Goal: Transaction & Acquisition: Purchase product/service

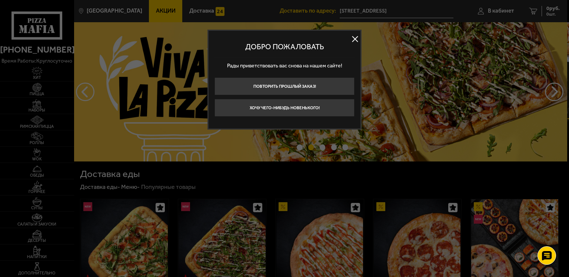
click at [354, 41] on button at bounding box center [354, 39] width 11 height 11
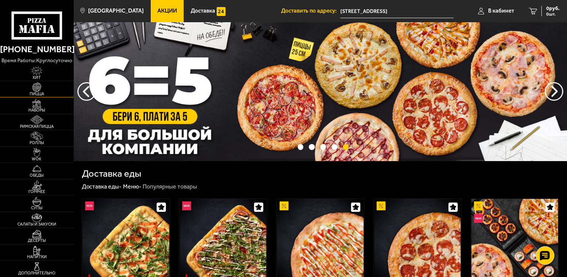
click at [39, 92] on span "Пицца" at bounding box center [37, 94] width 74 height 4
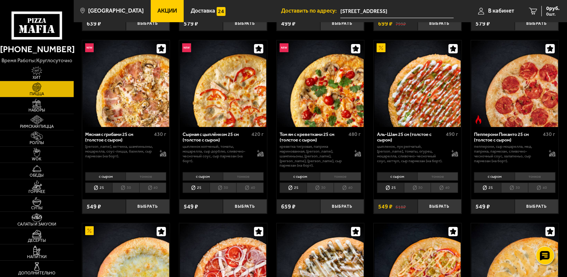
scroll to position [148, 0]
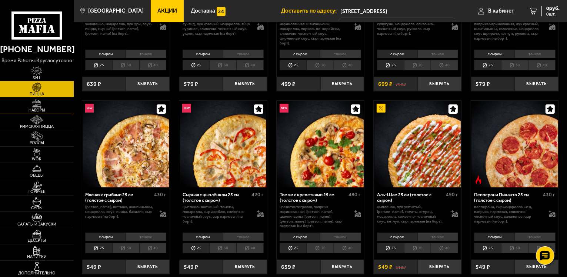
click at [41, 107] on img at bounding box center [37, 103] width 23 height 9
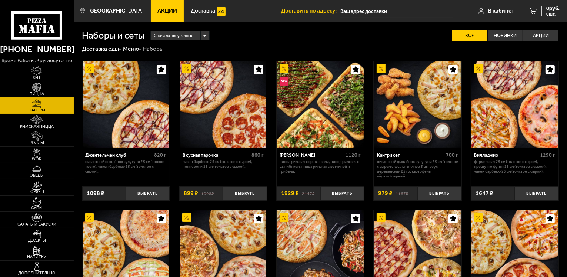
type input "[STREET_ADDRESS]"
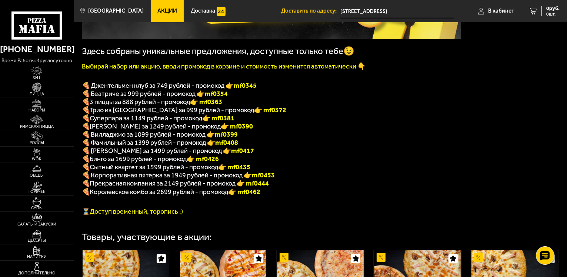
scroll to position [111, 0]
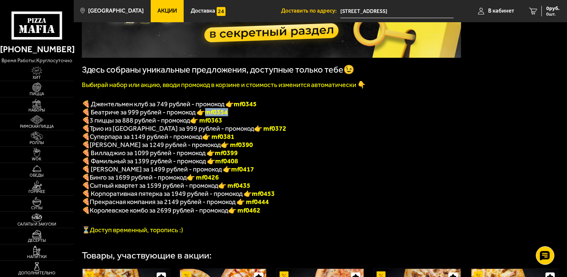
drag, startPoint x: 231, startPoint y: 117, endPoint x: 210, endPoint y: 117, distance: 21.1
click at [210, 116] on p "🍕 Беатриче за 999 рублей - промокод 👉 mf0354" at bounding box center [271, 112] width 379 height 8
copy b "mf0354"
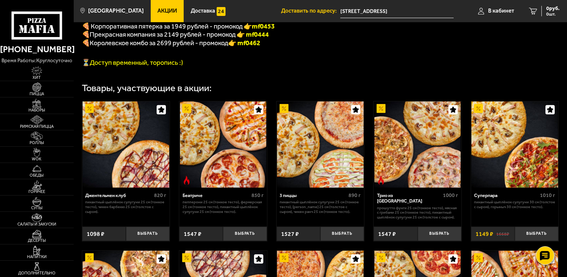
scroll to position [333, 0]
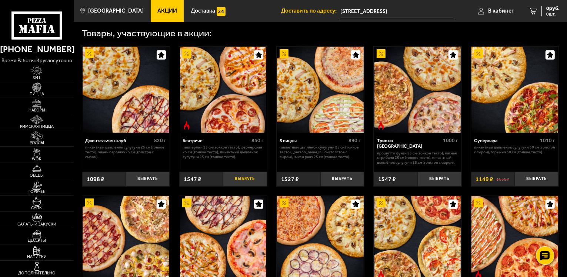
click at [239, 186] on button "Выбрать" at bounding box center [245, 179] width 44 height 14
click at [547, 9] on span "1547 руб." at bounding box center [548, 8] width 22 height 5
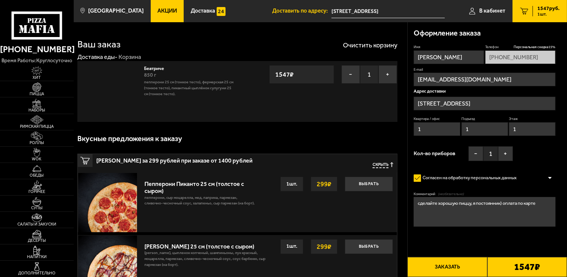
type input "[STREET_ADDRESS]"
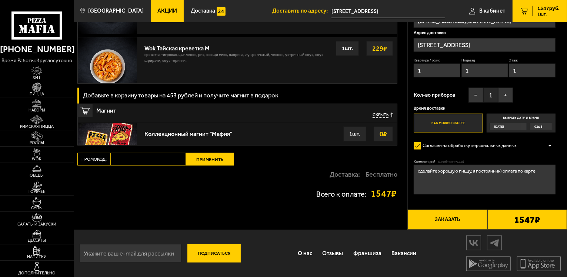
scroll to position [631, 0]
click at [138, 163] on input "Промокод:" at bounding box center [148, 159] width 75 height 13
paste input "mf0354"
type input "mf0354"
click at [208, 157] on button "Применить" at bounding box center [210, 159] width 48 height 13
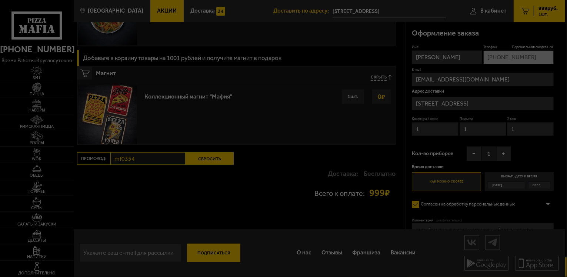
scroll to position [452, 0]
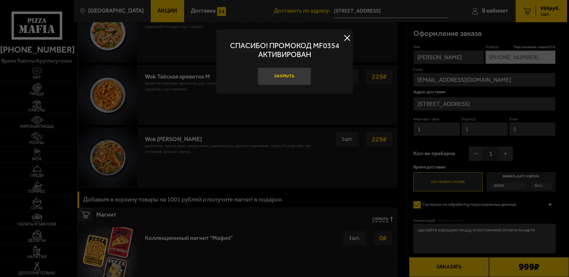
click at [292, 75] on button "Закрыть" at bounding box center [284, 76] width 53 height 18
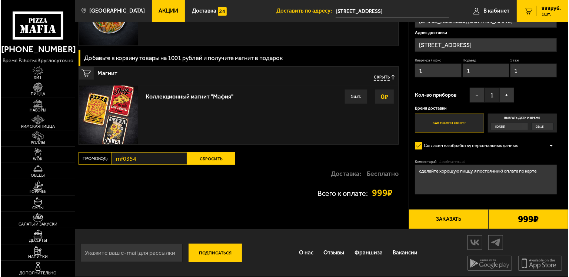
scroll to position [593, 0]
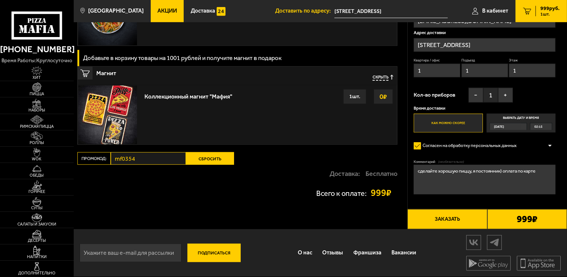
click at [443, 220] on button "Заказать" at bounding box center [447, 219] width 80 height 20
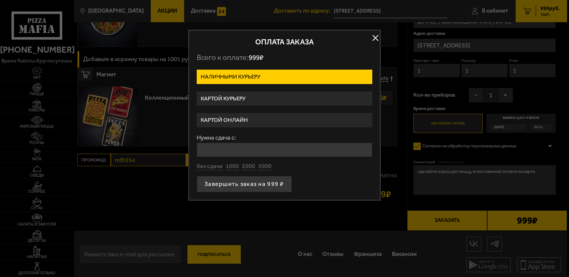
click at [288, 98] on label "Картой курьеру" at bounding box center [285, 98] width 176 height 14
click at [0, 0] on input "Картой курьеру" at bounding box center [0, 0] width 0 height 0
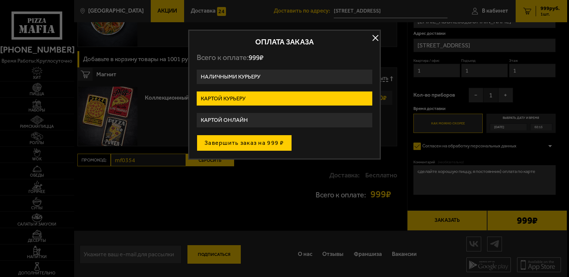
click at [254, 143] on button "Завершить заказ на 999 ₽" at bounding box center [244, 143] width 95 height 16
